Goal: Check status

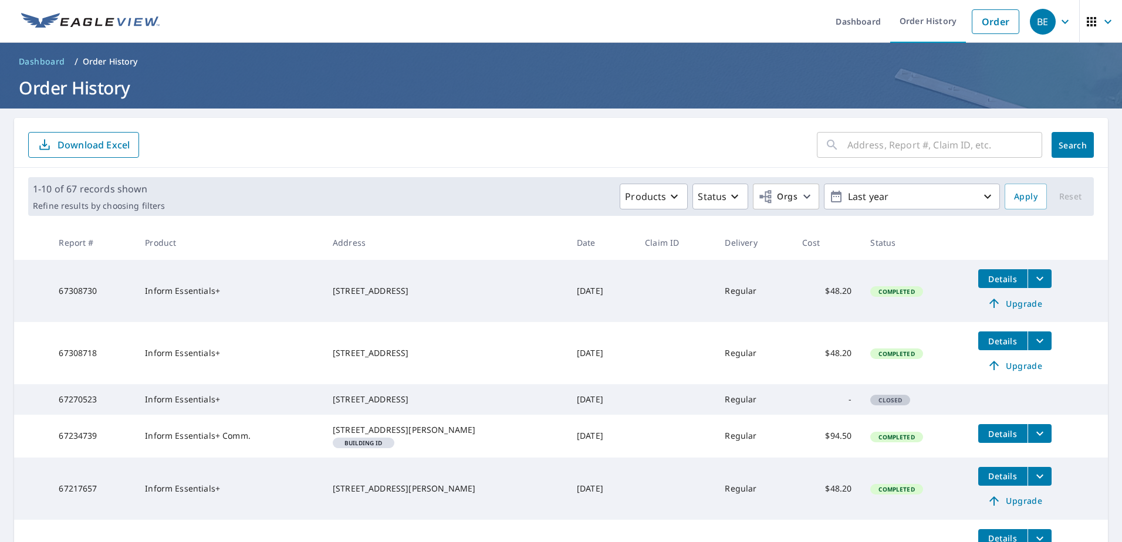
click at [886, 154] on input "text" at bounding box center [944, 145] width 195 height 33
type input "13721 the glebbe"
click button "Search" at bounding box center [1072, 145] width 42 height 26
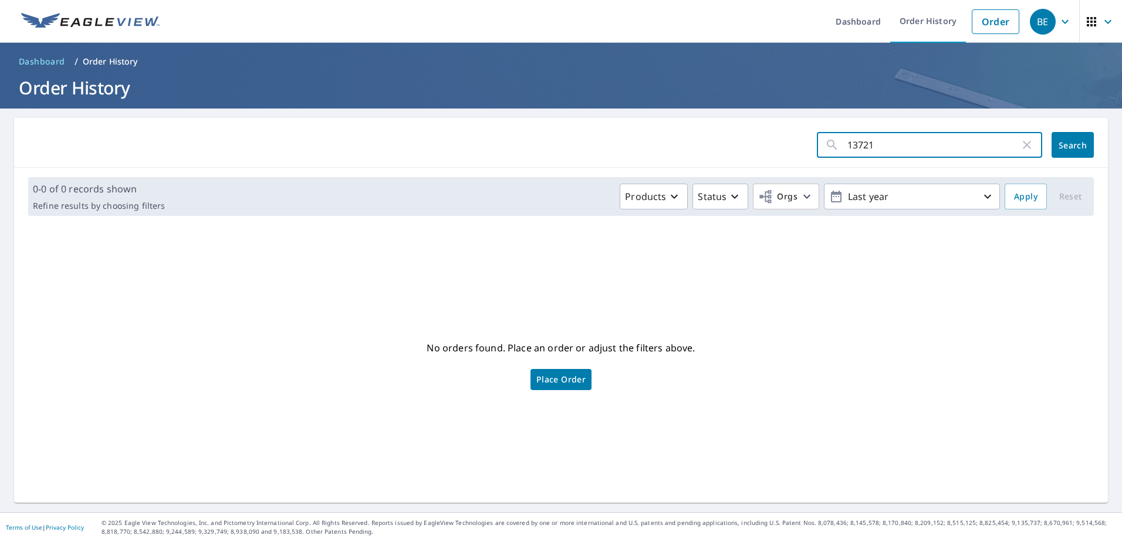
type input "13721"
click button "Search" at bounding box center [1072, 145] width 42 height 26
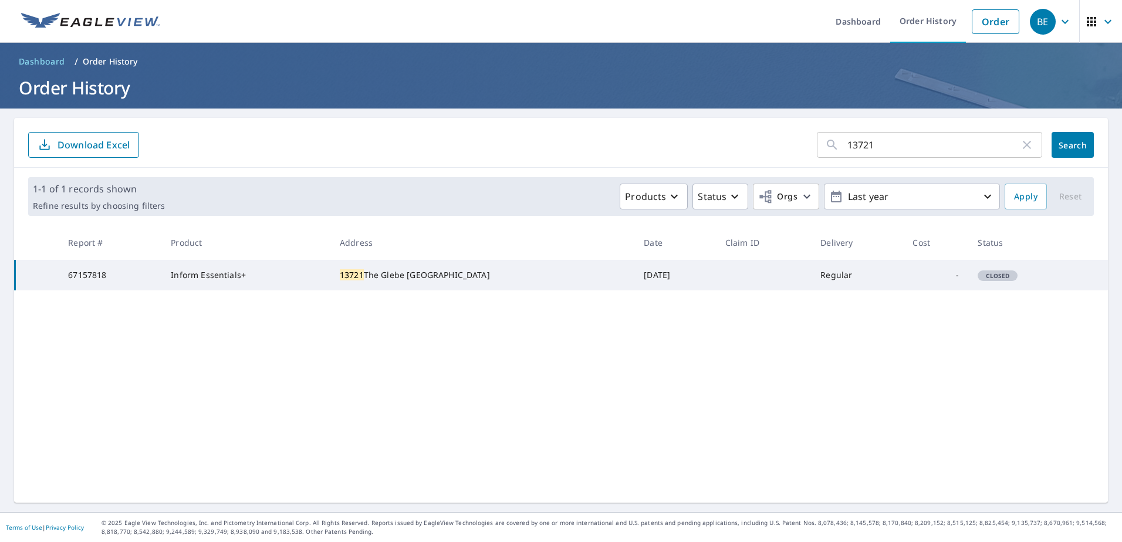
click at [375, 268] on td "13721 The Glebe Ln Charles City, VA 23030" at bounding box center [482, 275] width 304 height 31
click at [461, 281] on div "13721 The Glebe Ln Charles City, VA 23030" at bounding box center [482, 275] width 285 height 12
click at [983, 280] on span "Closed" at bounding box center [998, 276] width 38 height 8
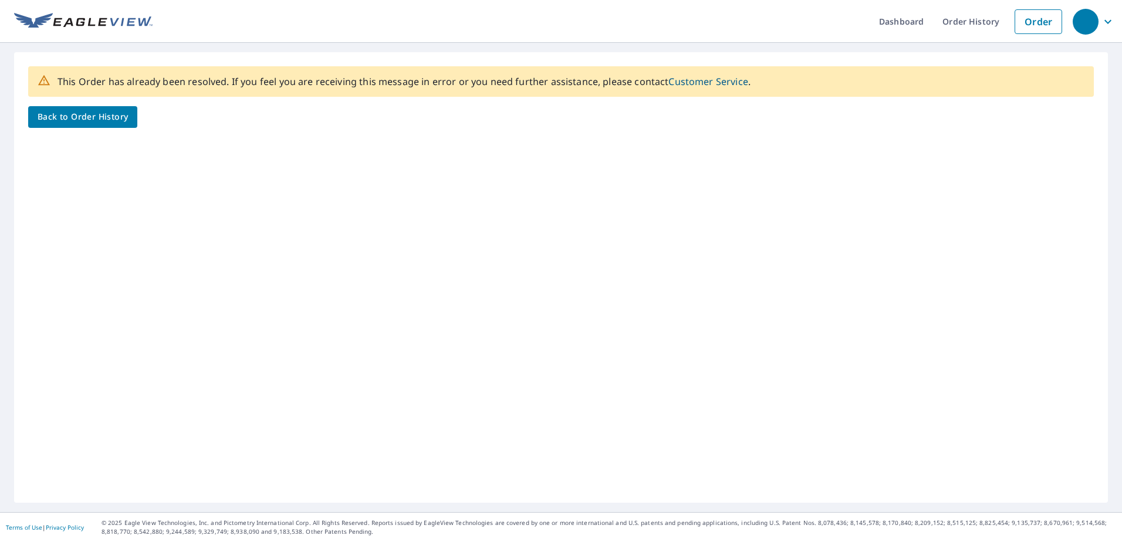
click at [1101, 26] on icon "button" at bounding box center [1108, 22] width 14 height 14
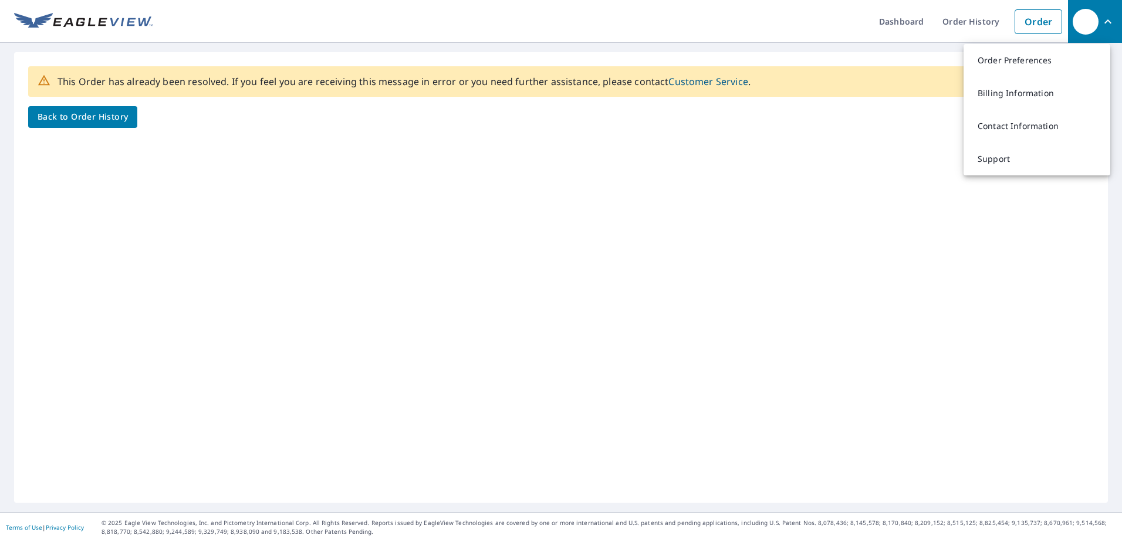
click at [770, 198] on div "This Order has already been resolved. If you feel you are receiving this messag…" at bounding box center [561, 277] width 1094 height 451
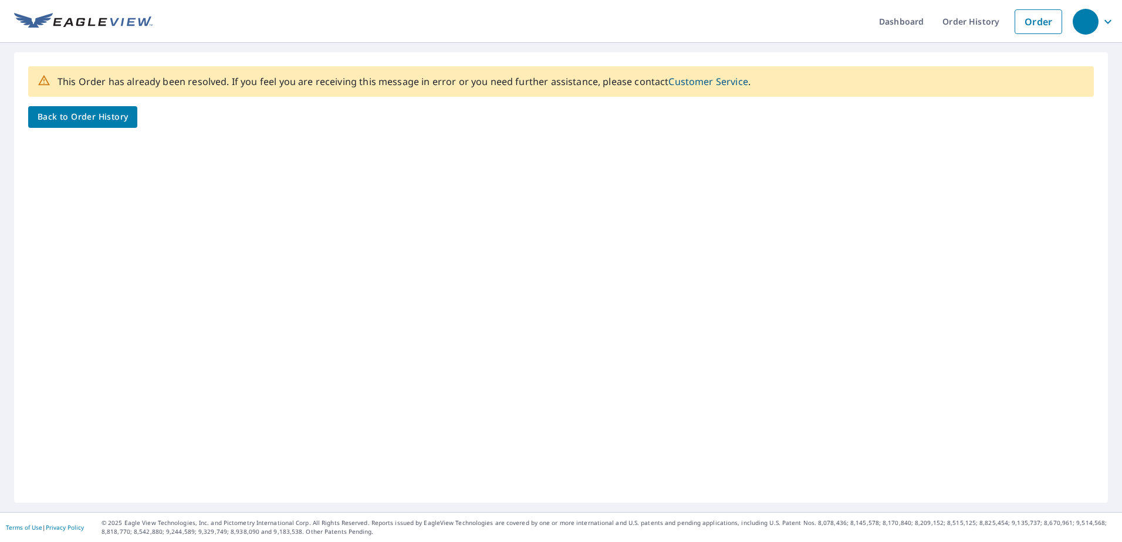
click at [83, 19] on img at bounding box center [83, 22] width 138 height 18
click at [1089, 23] on div "button" at bounding box center [1086, 22] width 26 height 26
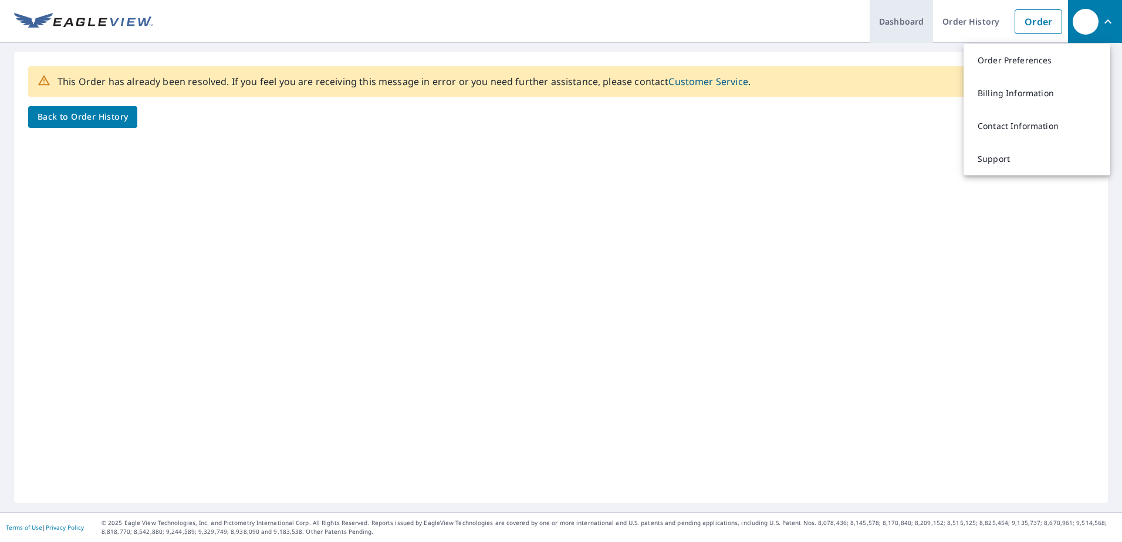
click at [907, 13] on link "Dashboard" at bounding box center [901, 21] width 63 height 43
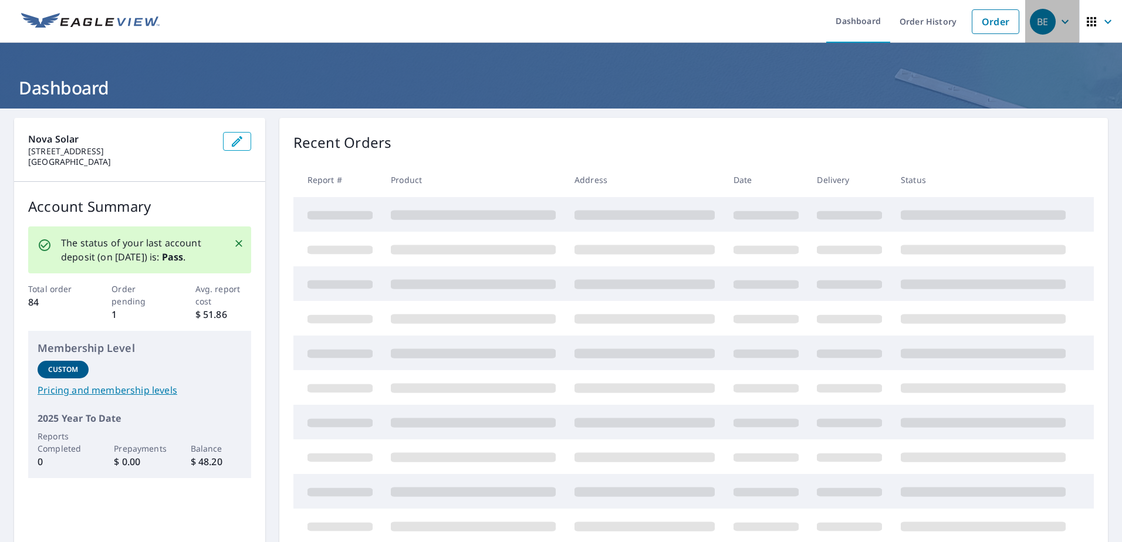
click at [1040, 23] on div "BE" at bounding box center [1043, 22] width 26 height 26
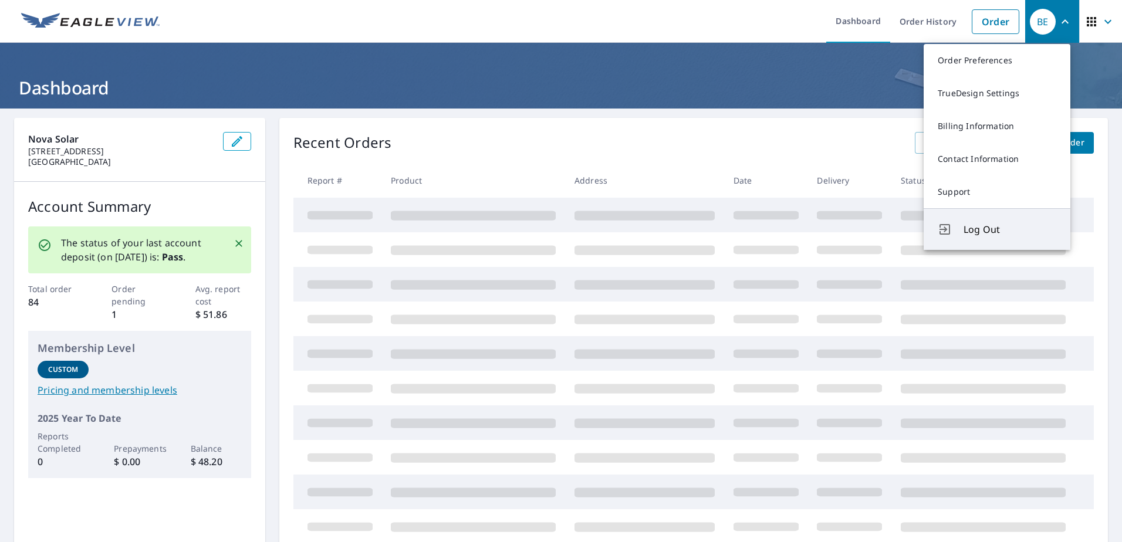
click at [978, 224] on span "Log Out" at bounding box center [1009, 229] width 93 height 14
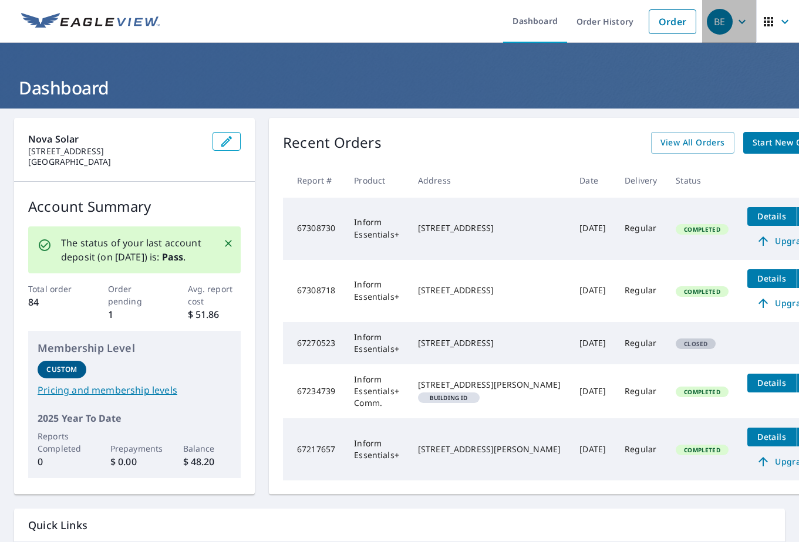
click at [718, 23] on div "BE" at bounding box center [719, 22] width 26 height 26
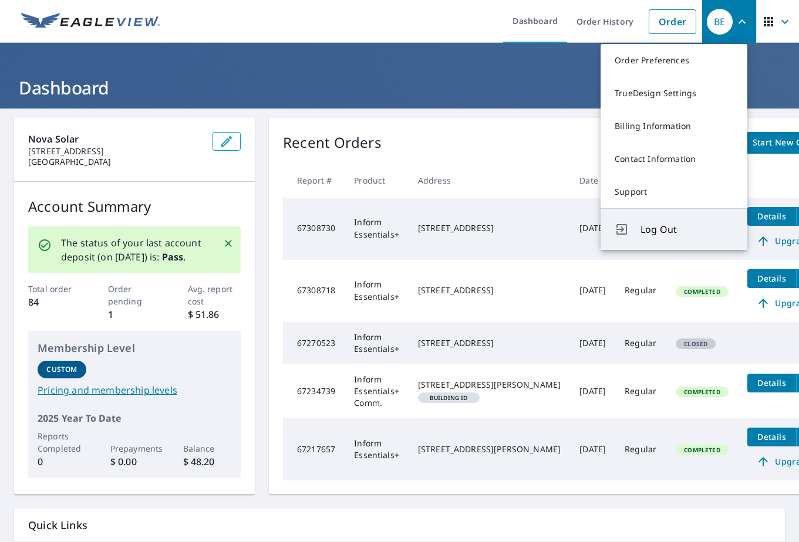
click at [649, 230] on span "Log Out" at bounding box center [686, 229] width 93 height 14
